Goal: Find specific page/section: Find specific page/section

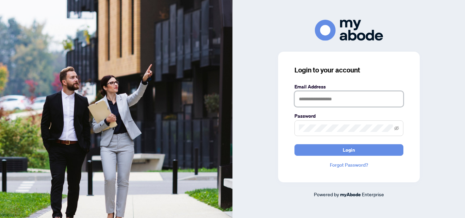
click at [317, 106] on input "text" at bounding box center [349, 99] width 109 height 16
type input "**********"
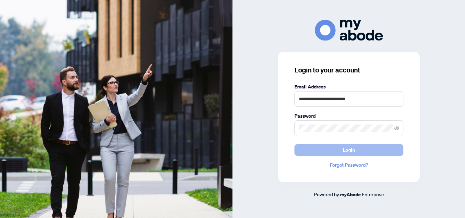
click at [336, 148] on button "Login" at bounding box center [349, 150] width 109 height 12
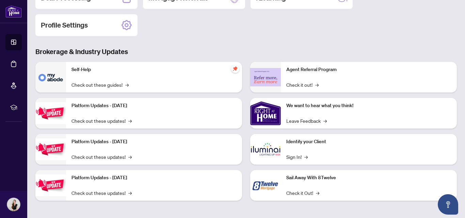
scroll to position [97, 0]
click at [301, 149] on div "Identify your Client Sign In! →" at bounding box center [369, 149] width 176 height 31
click at [289, 161] on div "Identify your Client Sign In! →" at bounding box center [369, 149] width 176 height 31
click at [293, 157] on link "Sign In! →" at bounding box center [297, 156] width 21 height 7
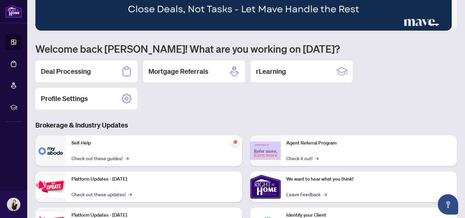
scroll to position [0, 0]
